Goal: Use online tool/utility: Utilize a website feature to perform a specific function

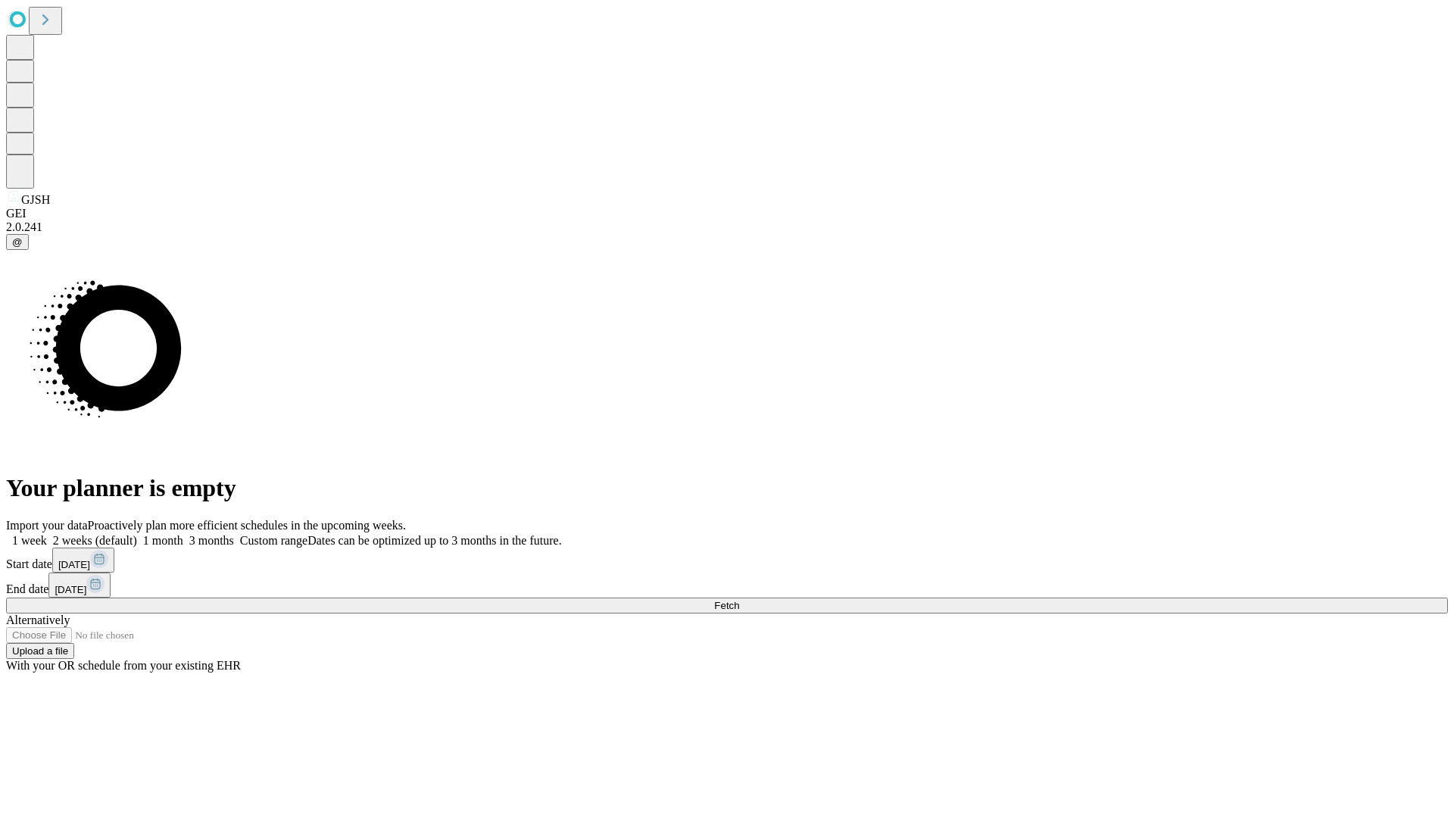
click at [739, 600] on span "Fetch" at bounding box center [726, 605] width 25 height 11
